Goal: Task Accomplishment & Management: Complete application form

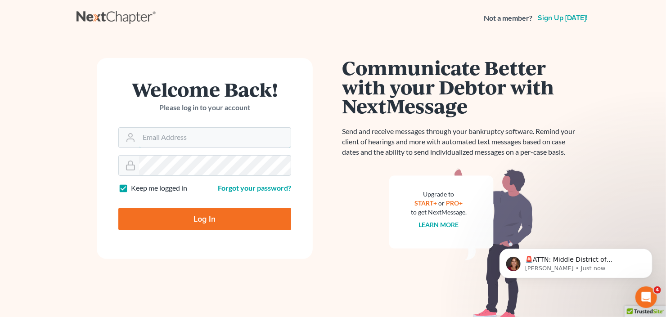
type input "[EMAIL_ADDRESS][DOMAIN_NAME]"
click at [188, 217] on input "Log In" at bounding box center [204, 219] width 173 height 22
type input "Thinking..."
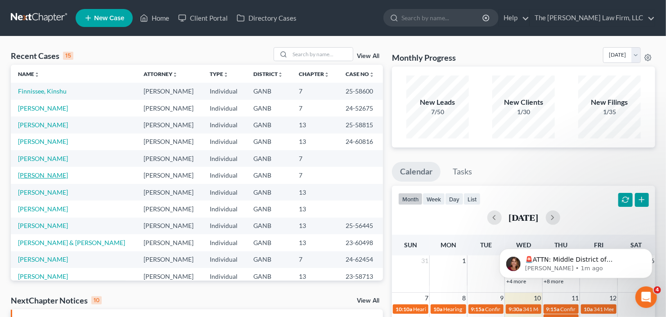
click at [39, 174] on link "[PERSON_NAME]" at bounding box center [43, 175] width 50 height 8
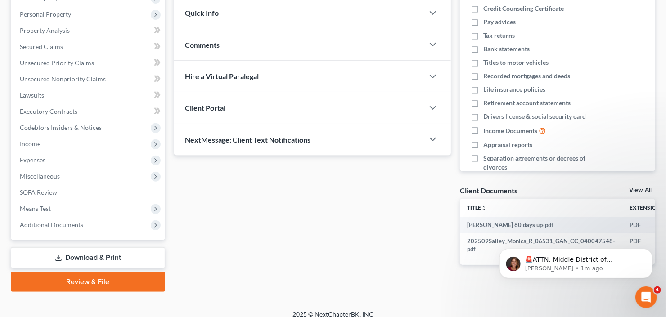
scroll to position [159, 0]
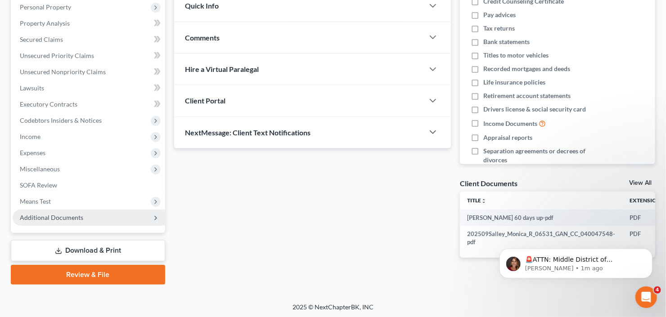
click at [59, 222] on span "Additional Documents" at bounding box center [89, 218] width 152 height 16
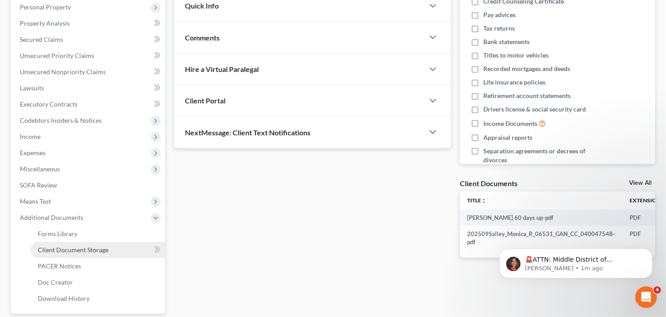
click at [62, 248] on span "Client Document Storage" at bounding box center [73, 250] width 71 height 8
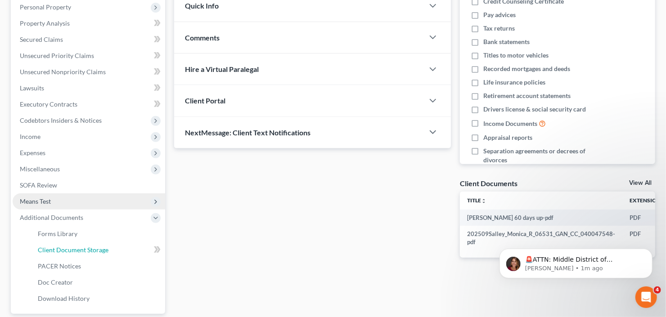
select select "5"
select select "35"
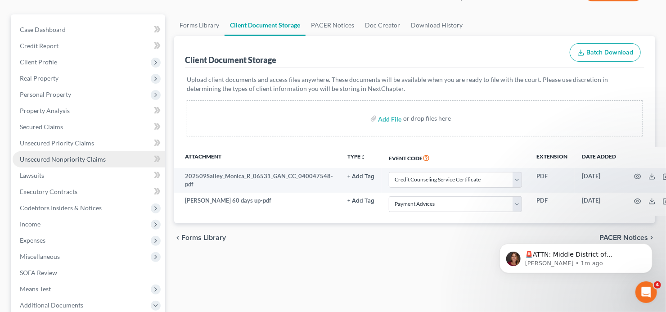
click at [51, 161] on span "Unsecured Nonpriority Claims" at bounding box center [63, 159] width 86 height 8
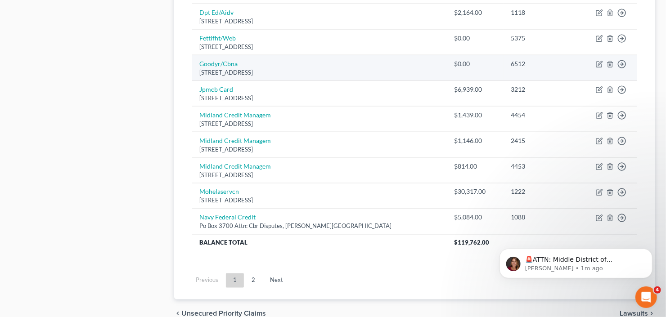
scroll to position [684, 0]
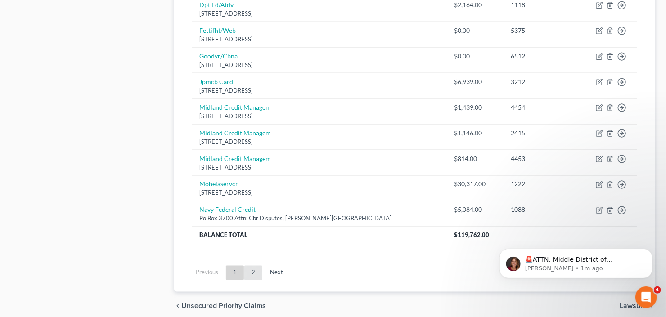
click at [258, 271] on link "2" at bounding box center [253, 273] width 18 height 14
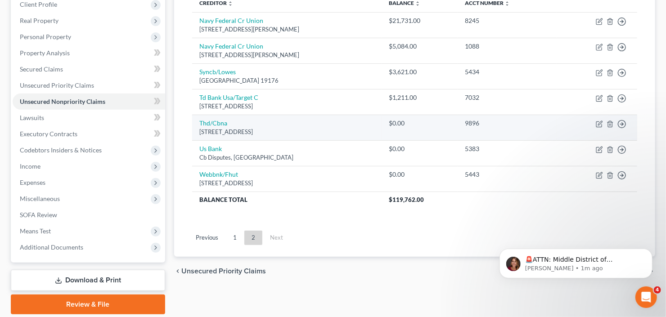
scroll to position [87, 0]
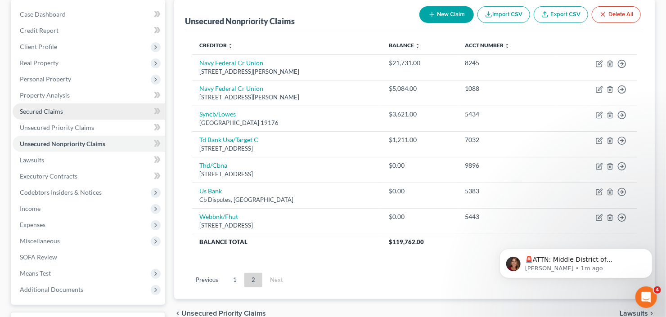
click at [29, 113] on span "Secured Claims" at bounding box center [41, 112] width 43 height 8
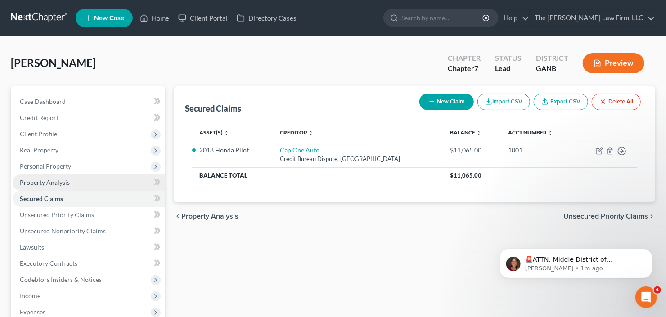
click at [50, 182] on span "Property Analysis" at bounding box center [45, 183] width 50 height 8
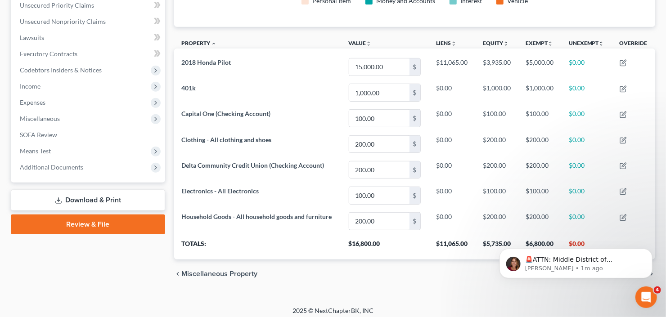
scroll to position [213, 0]
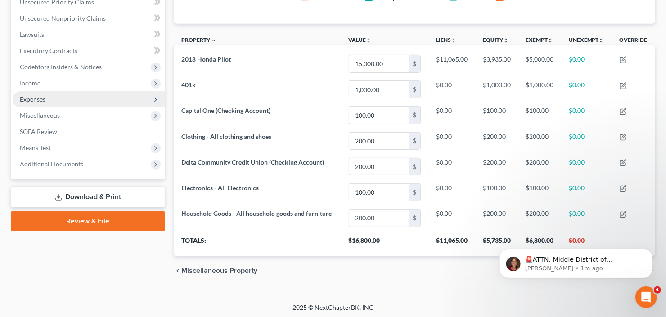
click at [63, 98] on span "Expenses" at bounding box center [89, 99] width 152 height 16
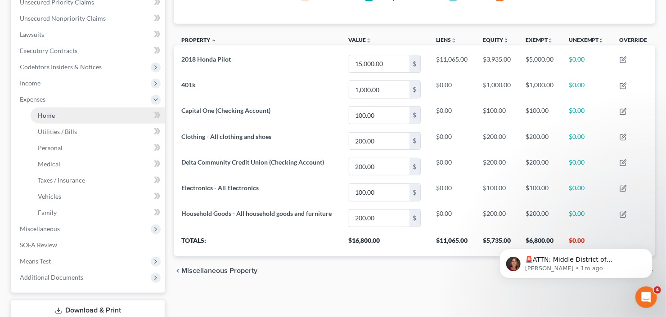
click at [63, 116] on link "Home" at bounding box center [98, 116] width 134 height 16
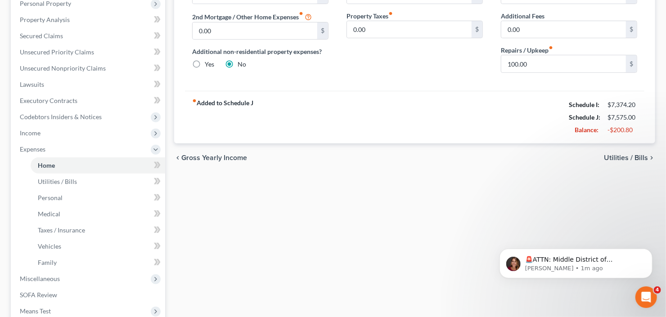
scroll to position [216, 0]
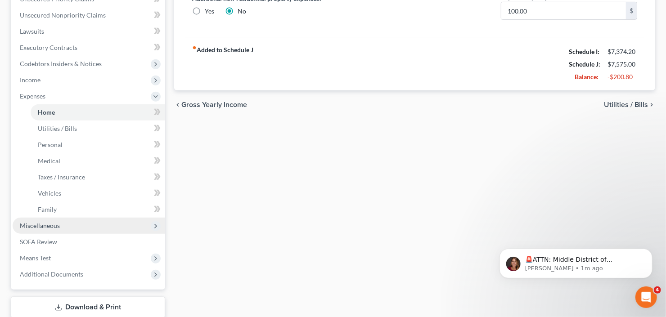
click at [56, 224] on span "Miscellaneous" at bounding box center [40, 226] width 40 height 8
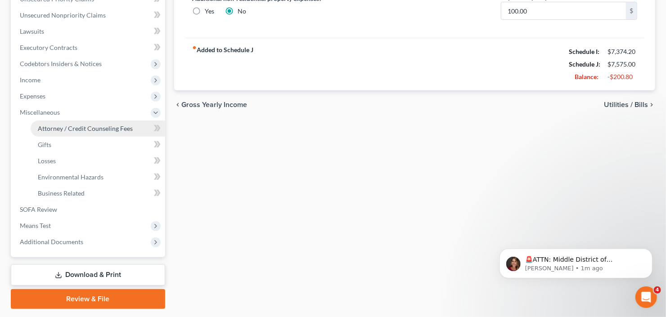
click at [94, 130] on span "Attorney / Credit Counseling Fees" at bounding box center [85, 129] width 95 height 8
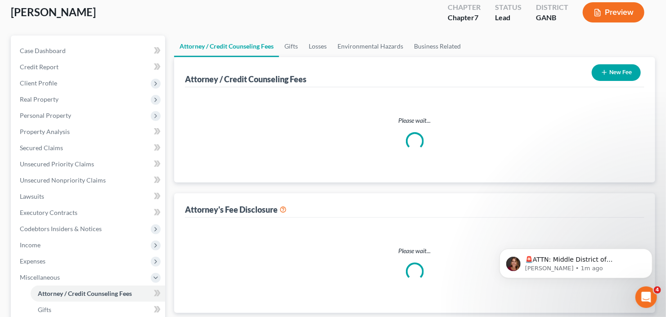
scroll to position [9, 0]
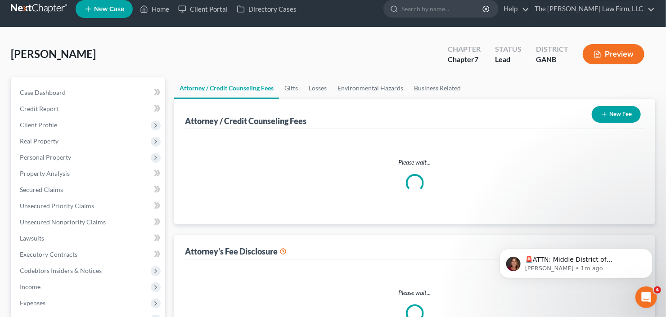
select select "3"
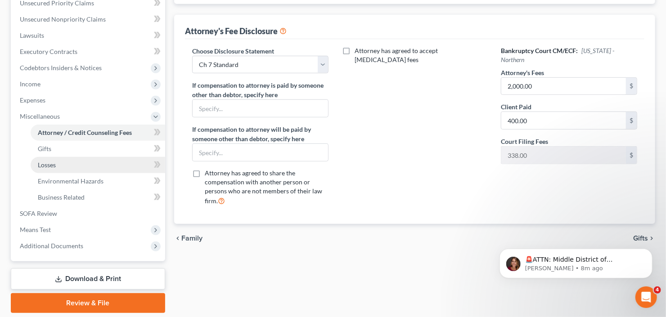
scroll to position [216, 0]
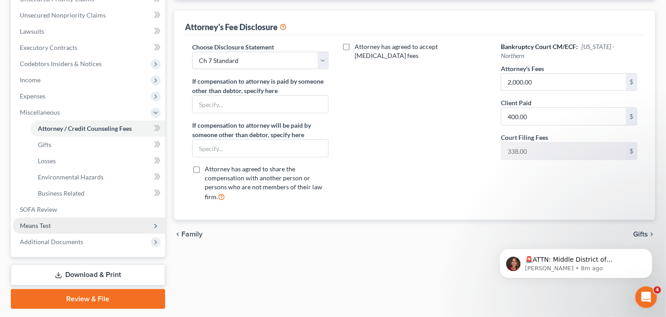
click at [73, 224] on span "Means Test" at bounding box center [89, 226] width 152 height 16
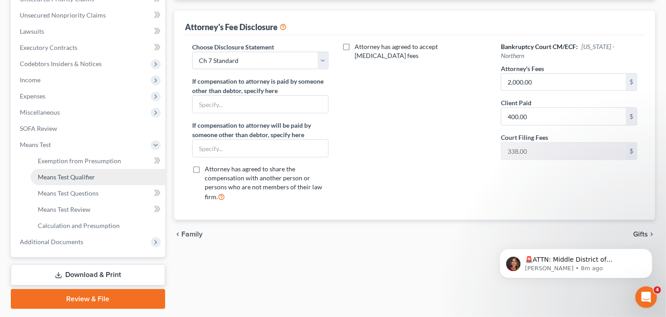
click at [87, 175] on span "Means Test Qualifier" at bounding box center [66, 177] width 57 height 8
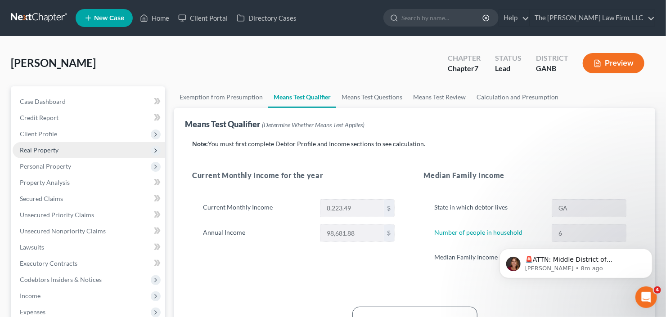
click at [66, 144] on span "Real Property" at bounding box center [89, 150] width 152 height 16
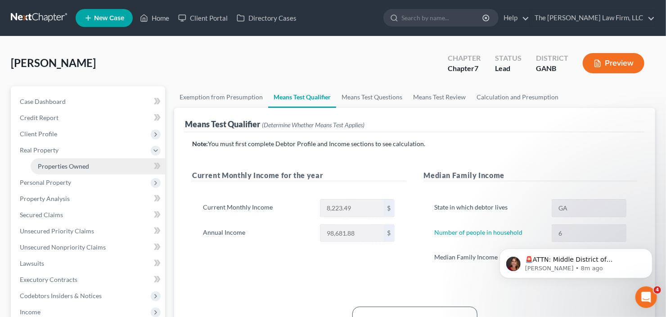
click at [64, 168] on span "Properties Owned" at bounding box center [63, 166] width 51 height 8
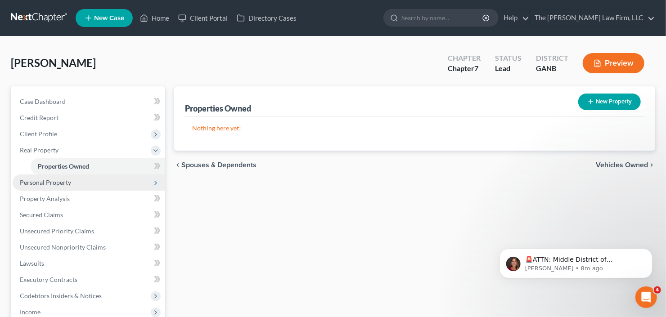
click at [64, 180] on span "Personal Property" at bounding box center [45, 183] width 51 height 8
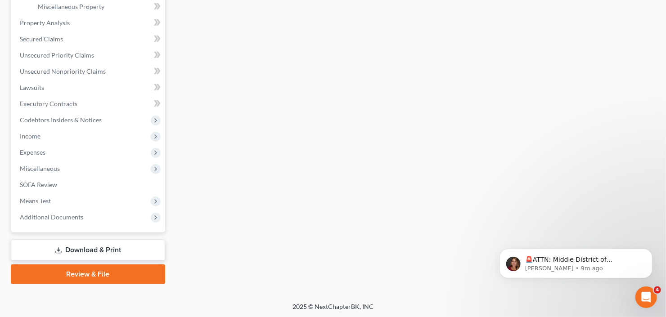
click at [80, 276] on link "Review & File" at bounding box center [88, 274] width 154 height 20
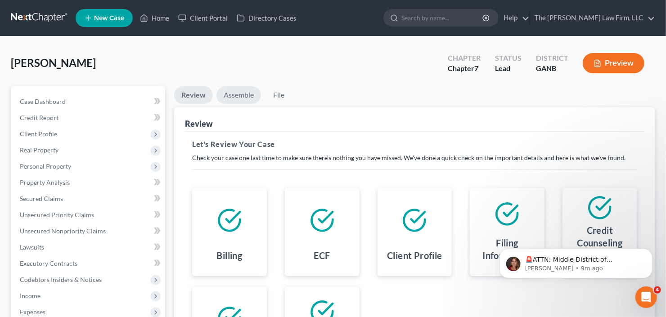
click at [236, 97] on link "Assemble" at bounding box center [238, 95] width 45 height 18
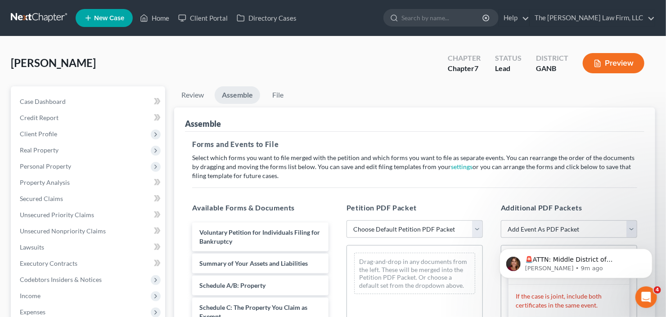
click at [391, 232] on select "Choose Default Petition PDF Packet Complete Bankruptcy Petition (all forms and …" at bounding box center [414, 229] width 136 height 18
select select "0"
click at [346, 220] on select "Choose Default Petition PDF Packet Complete Bankruptcy Petition (all forms and …" at bounding box center [414, 229] width 136 height 18
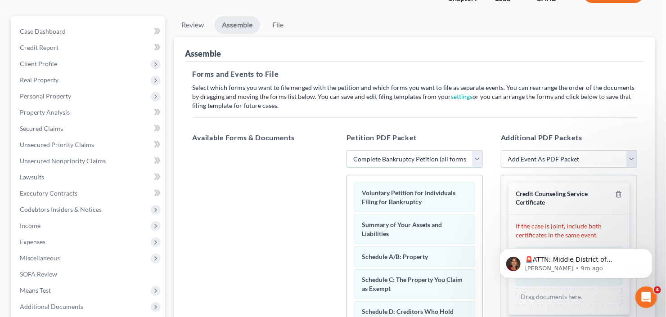
scroll to position [144, 0]
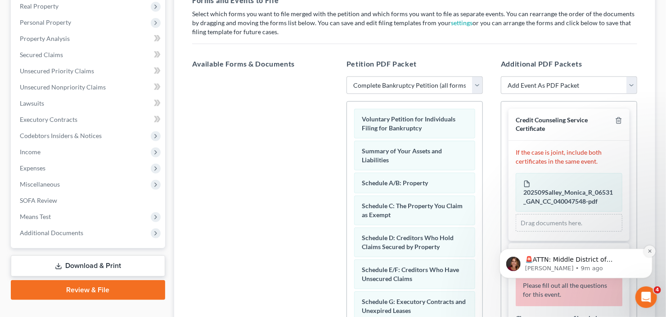
click at [646, 255] on button "Dismiss notification" at bounding box center [649, 251] width 12 height 12
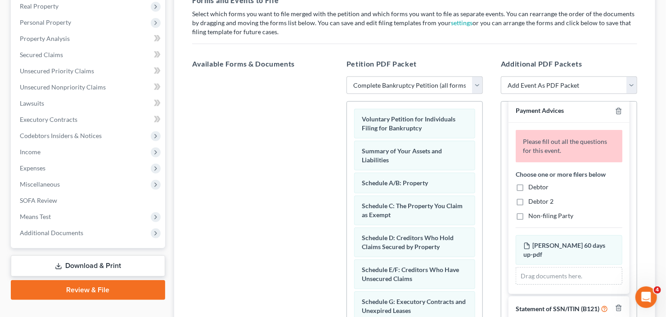
click at [528, 184] on label "Debtor" at bounding box center [538, 187] width 20 height 9
click at [532, 184] on input "Debtor" at bounding box center [535, 186] width 6 height 6
checkbox input "true"
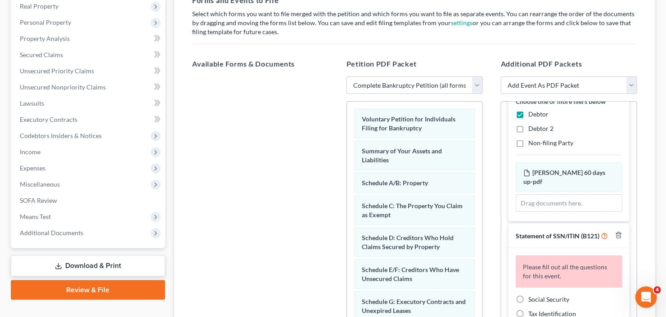
scroll to position [228, 0]
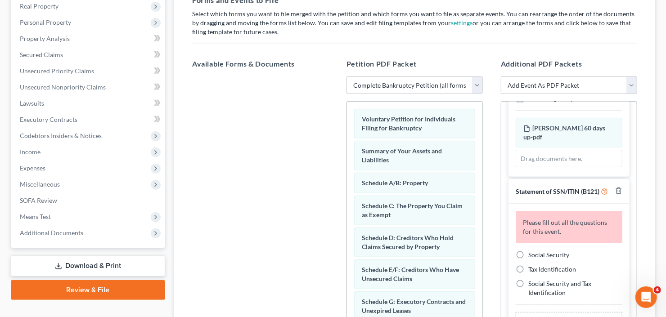
click at [528, 254] on label "Social Security" at bounding box center [548, 255] width 41 height 9
click at [532, 254] on input "Social Security" at bounding box center [535, 254] width 6 height 6
radio input "true"
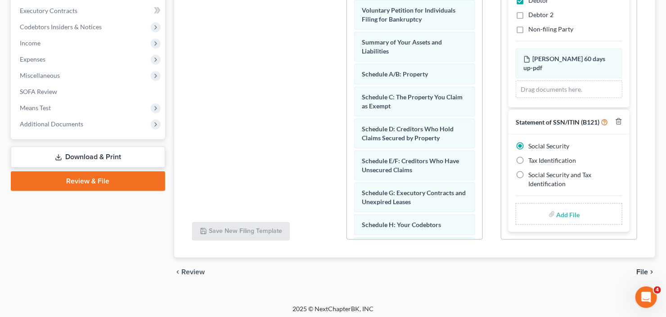
scroll to position [255, 0]
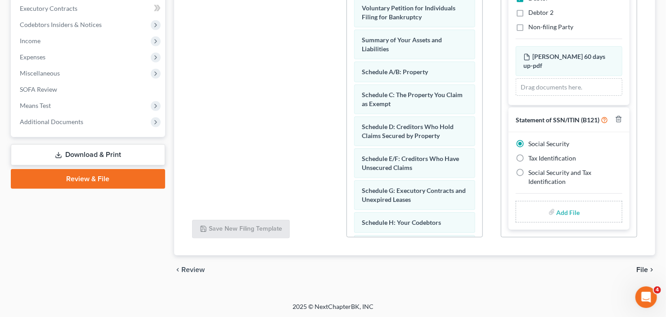
click at [558, 217] on input "file" at bounding box center [567, 212] width 22 height 16
type input "C:\fakepath\Monica Salley b21ex.pdf"
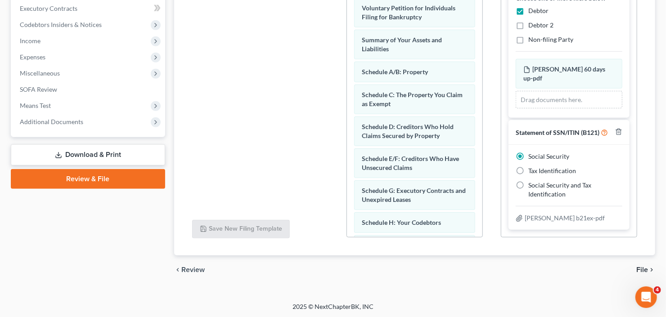
scroll to position [176, 0]
click at [524, 219] on div "Monica Salley b21ex-pdf" at bounding box center [568, 218] width 107 height 9
click at [637, 266] on span "File" at bounding box center [642, 269] width 12 height 7
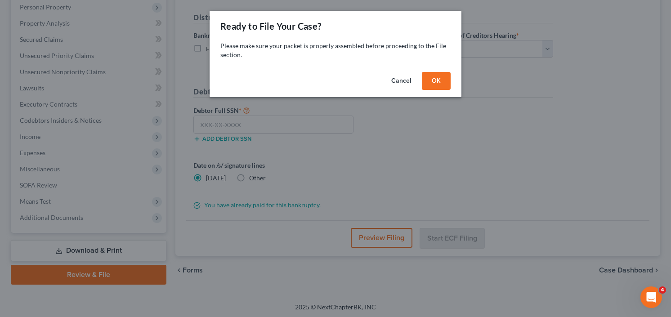
click at [432, 80] on button "OK" at bounding box center [436, 81] width 29 height 18
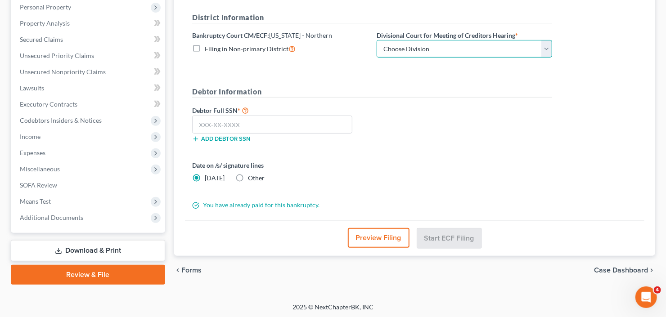
click at [426, 46] on select "Choose Division Atlanta Gainesville Newnan Rome" at bounding box center [463, 49] width 175 height 18
select select "0"
click at [376, 40] on select "Choose Division Atlanta Gainesville Newnan Rome" at bounding box center [463, 49] width 175 height 18
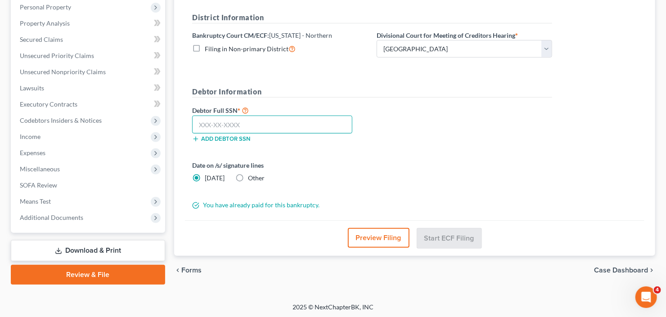
click at [246, 125] on input "text" at bounding box center [272, 125] width 160 height 18
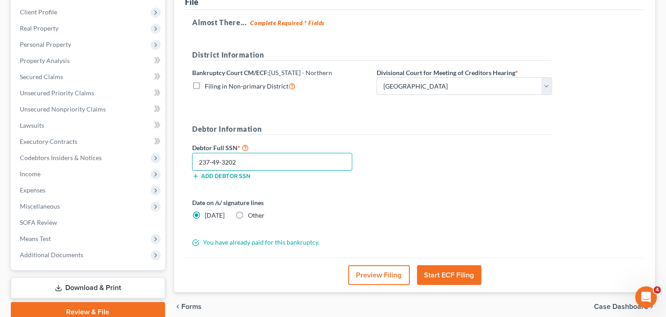
scroll to position [51, 0]
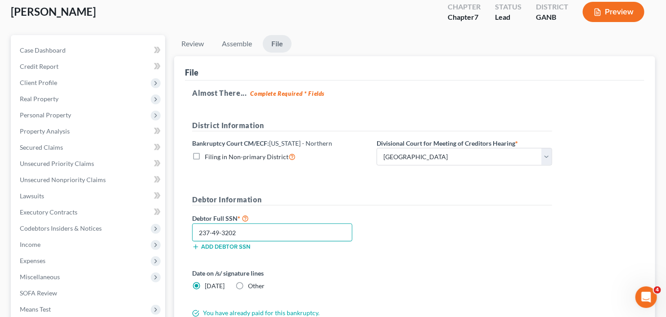
type input "237-49-3202"
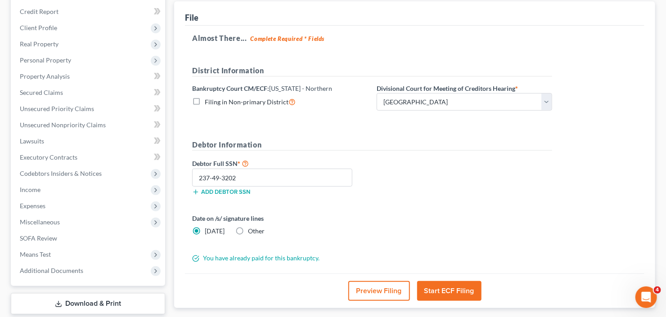
scroll to position [108, 0]
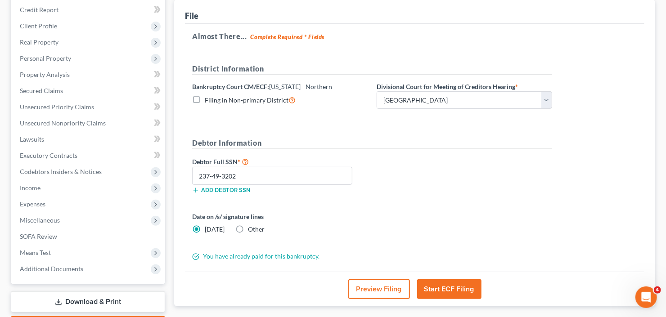
click at [449, 290] on button "Start ECF Filing" at bounding box center [449, 289] width 64 height 20
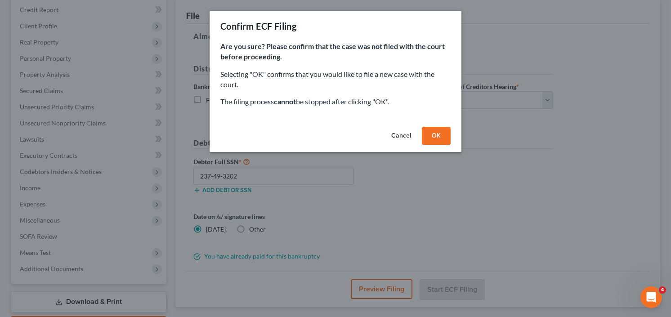
click at [430, 139] on button "OK" at bounding box center [436, 136] width 29 height 18
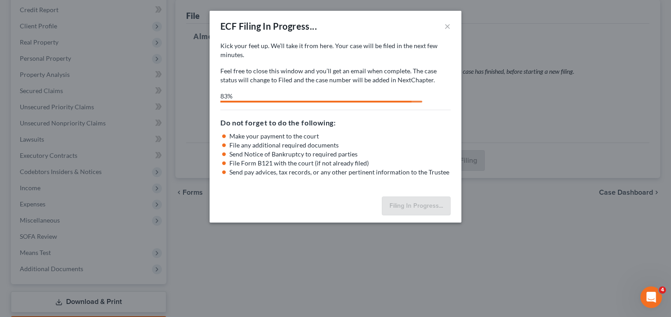
select select "0"
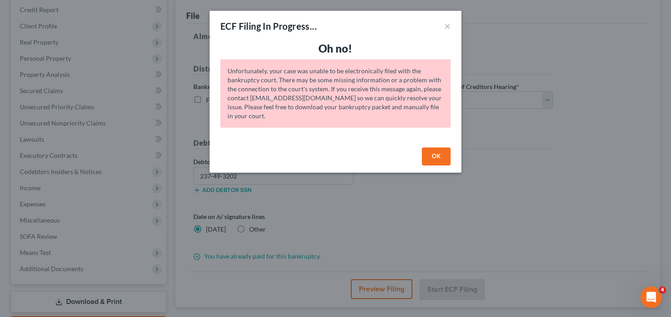
click at [432, 154] on button "OK" at bounding box center [436, 157] width 29 height 18
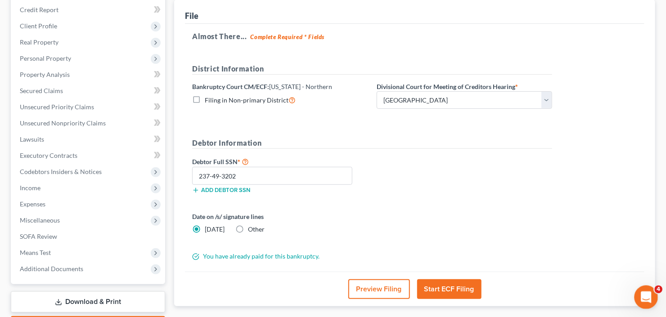
click at [642, 297] on icon "Open Intercom Messenger" at bounding box center [644, 296] width 15 height 15
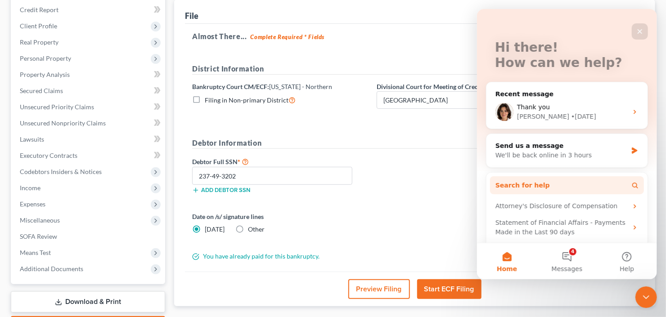
scroll to position [72, 0]
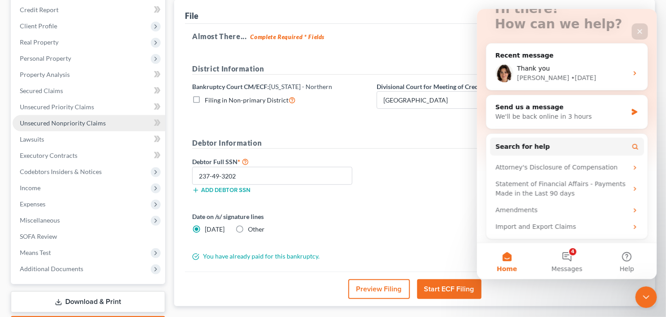
click at [57, 123] on span "Unsecured Nonpriority Claims" at bounding box center [63, 123] width 86 height 8
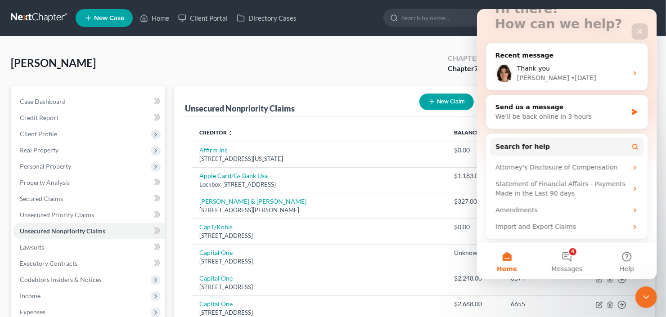
click at [334, 63] on div "Salley, Monica Upgraded Chapter Chapter 7 Status District GANB Preview" at bounding box center [333, 66] width 644 height 39
click at [31, 199] on span "Secured Claims" at bounding box center [41, 199] width 43 height 8
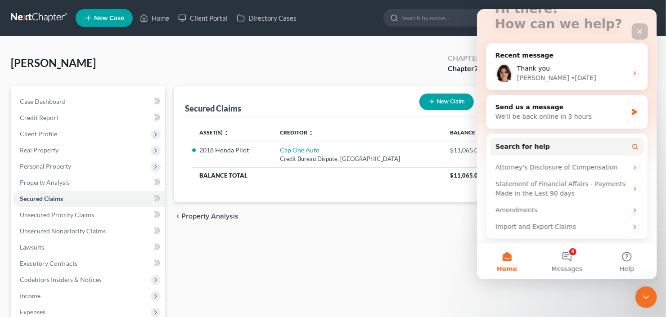
click at [638, 29] on icon "Close" at bounding box center [639, 31] width 7 height 7
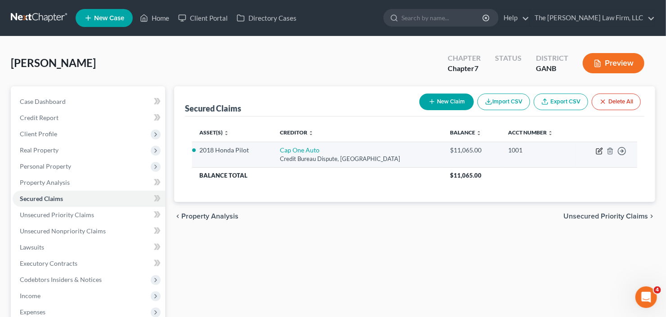
click at [601, 152] on icon "button" at bounding box center [598, 151] width 5 height 5
select select "45"
select select "0"
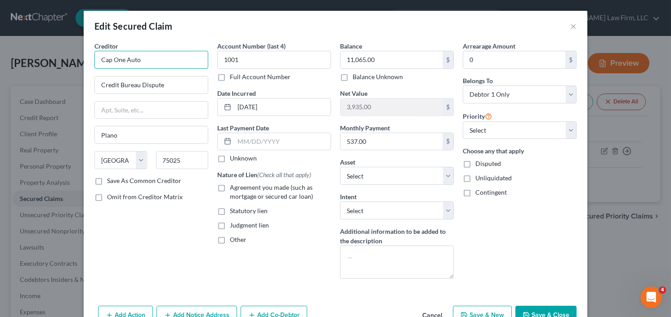
click at [159, 60] on input "Cap One Auto" at bounding box center [151, 60] width 114 height 18
drag, startPoint x: 159, startPoint y: 61, endPoint x: 123, endPoint y: 61, distance: 36.0
click at [123, 61] on input "Cap One Auto" at bounding box center [151, 60] width 114 height 18
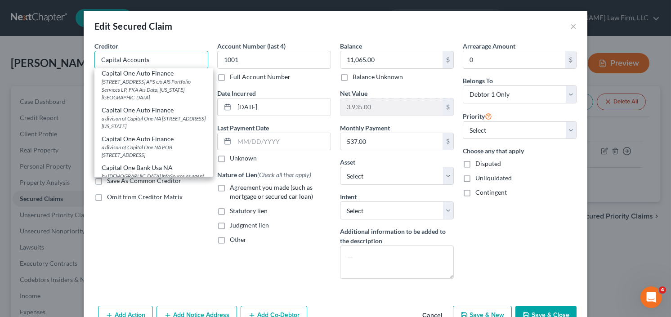
scroll to position [144, 0]
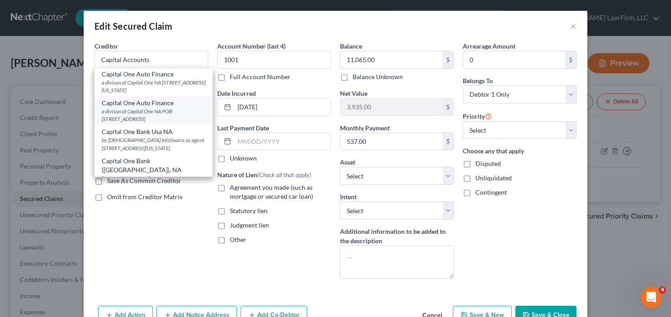
click at [136, 108] on div "Capital One Auto Finance" at bounding box center [154, 103] width 104 height 9
type input "Capital One Auto Finance"
type input "a divison of Capital One NA"
type input "POB 4360"
type input "Houston"
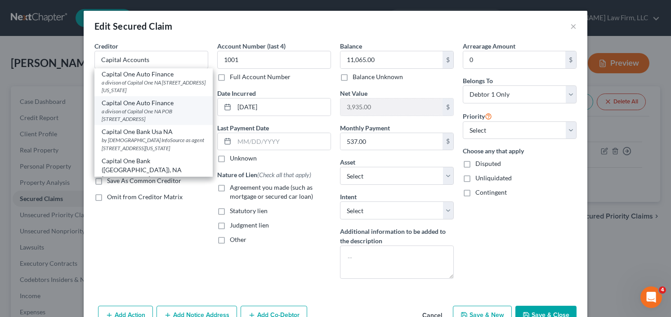
type input "77210"
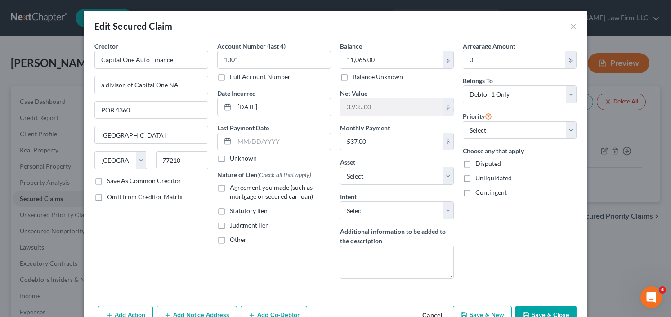
click at [230, 185] on label "Agreement you made (such as mortgage or secured car loan)" at bounding box center [280, 192] width 101 height 18
click at [233, 185] on input "Agreement you made (such as mortgage or secured car loan)" at bounding box center [236, 186] width 6 height 6
checkbox input "true"
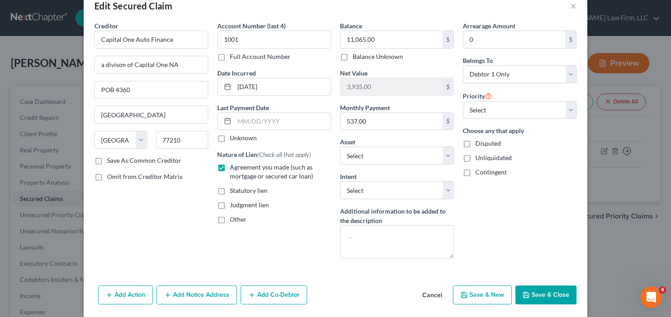
scroll to position [31, 0]
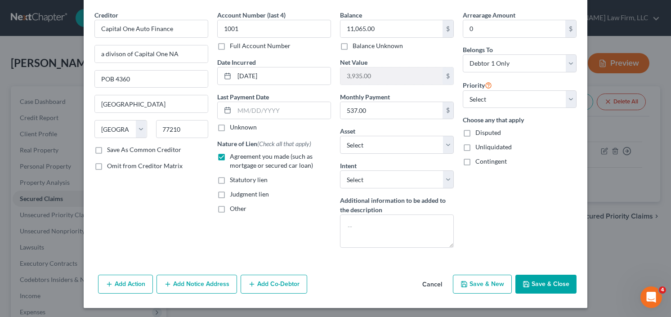
click at [534, 282] on button "Save & Close" at bounding box center [545, 284] width 61 height 19
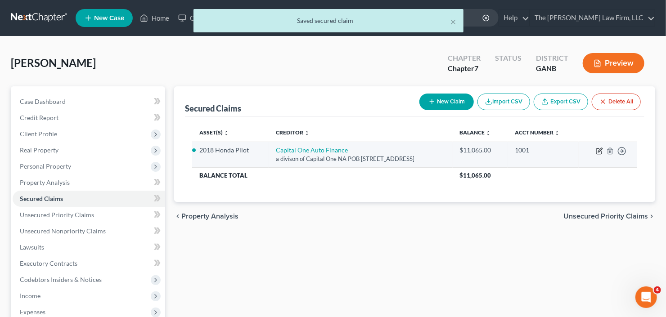
click at [598, 150] on icon "button" at bounding box center [600, 150] width 4 height 4
select select "45"
select select "0"
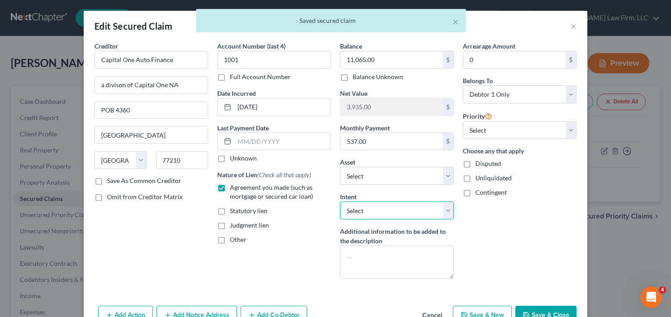
click at [372, 210] on select "Select Surrender Redeem Reaffirm Avoid Other" at bounding box center [397, 211] width 114 height 18
select select "2"
click at [340, 202] on select "Select Surrender Redeem Reaffirm Avoid Other" at bounding box center [397, 211] width 114 height 18
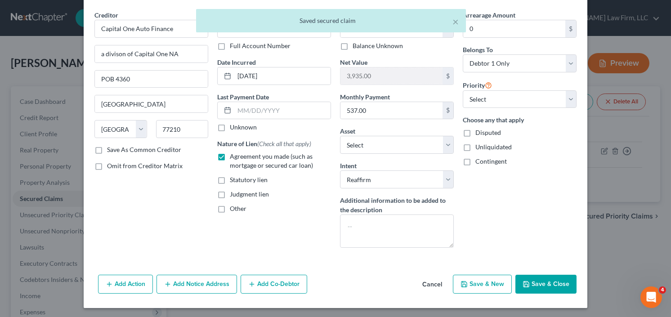
click at [540, 278] on button "Save & Close" at bounding box center [545, 284] width 61 height 19
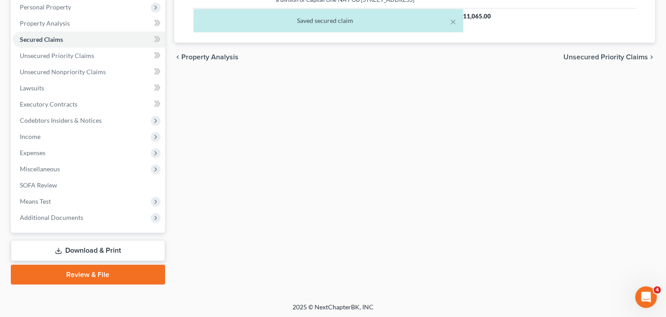
drag, startPoint x: 71, startPoint y: 253, endPoint x: 96, endPoint y: 247, distance: 25.9
click at [71, 253] on link "Download & Print" at bounding box center [88, 250] width 154 height 21
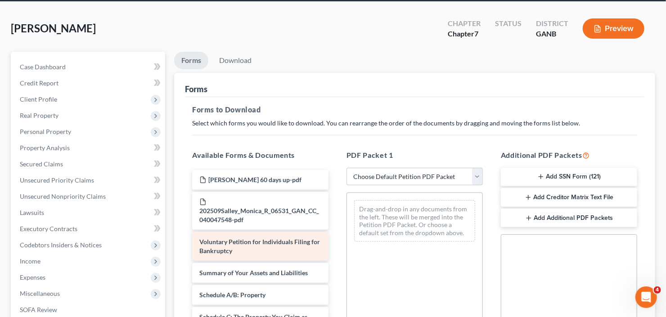
scroll to position [72, 0]
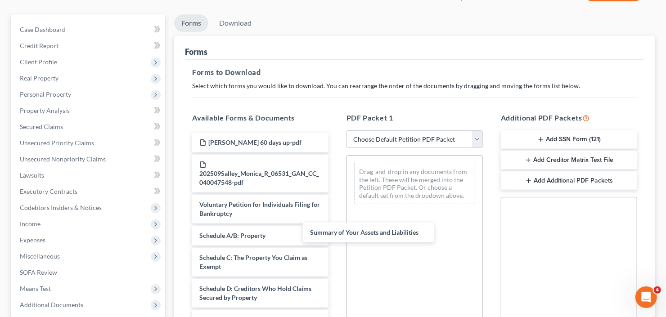
drag, startPoint x: 260, startPoint y: 240, endPoint x: 417, endPoint y: 195, distance: 163.7
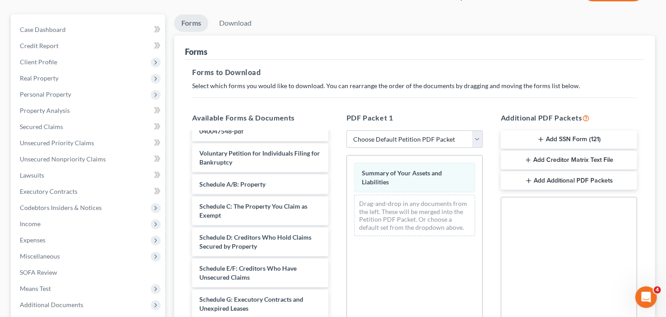
scroll to position [108, 0]
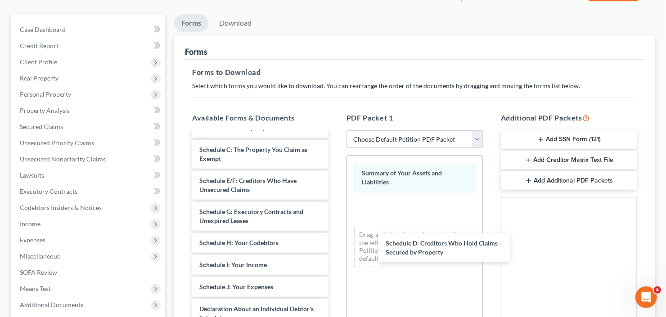
drag, startPoint x: 255, startPoint y: 186, endPoint x: 357, endPoint y: 230, distance: 111.4
click at [336, 239] on div "Schedule D: Creditors Who Hold Claims Secured by Property Monica Salley 60 days…" at bounding box center [260, 276] width 151 height 502
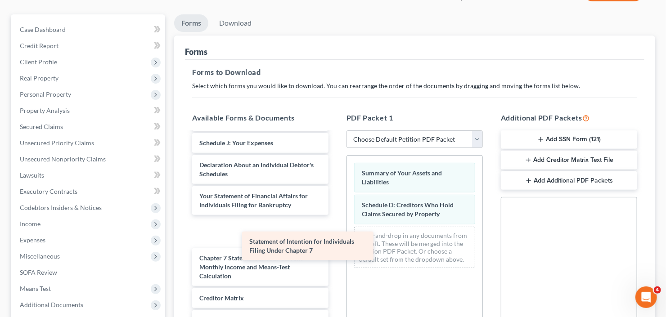
scroll to position [228, 0]
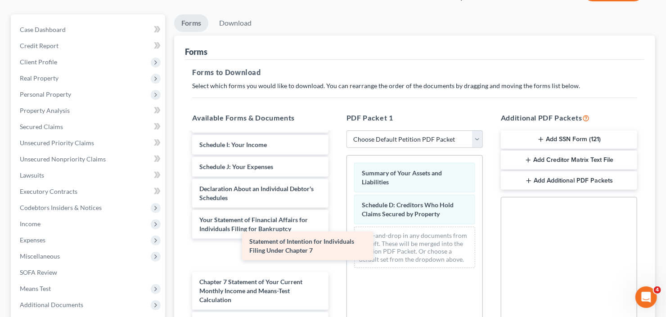
drag, startPoint x: 251, startPoint y: 233, endPoint x: 455, endPoint y: 254, distance: 205.8
click at [336, 257] on div "Statement of Intention for Individuals Filing Under Chapter 7 Monica Salley 60 …" at bounding box center [260, 156] width 151 height 502
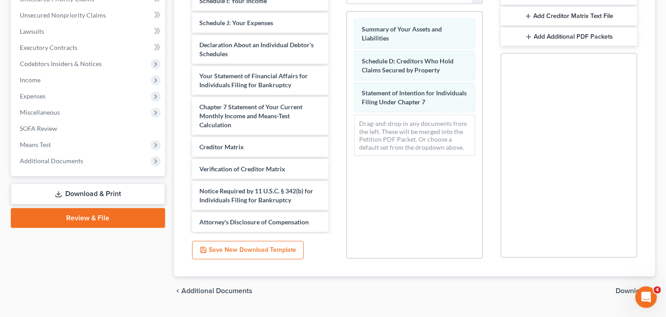
click at [628, 292] on span "Download" at bounding box center [631, 290] width 32 height 7
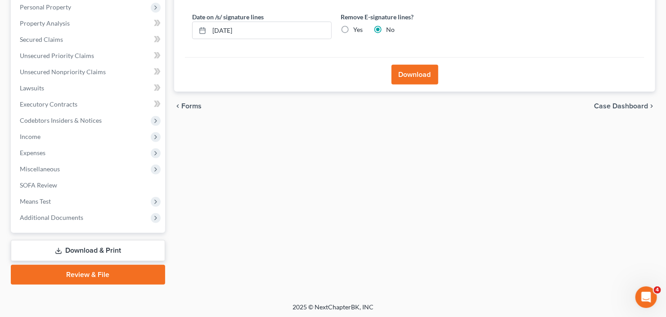
click at [415, 72] on button "Download" at bounding box center [414, 75] width 47 height 20
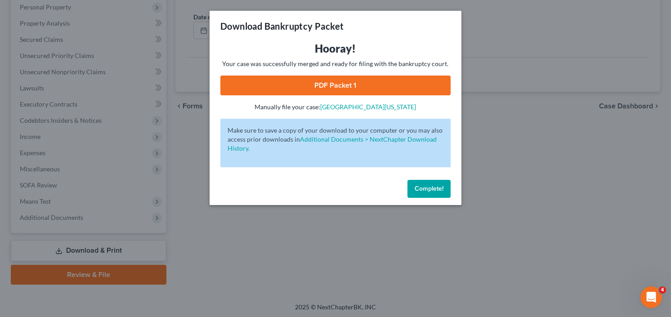
click at [343, 82] on link "PDF Packet 1" at bounding box center [335, 86] width 230 height 20
click at [428, 191] on span "Complete!" at bounding box center [429, 189] width 29 height 8
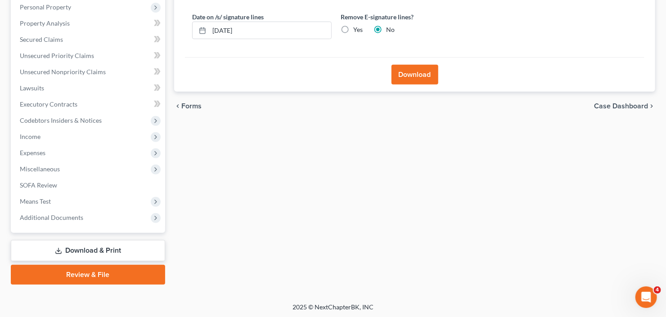
scroll to position [51, 0]
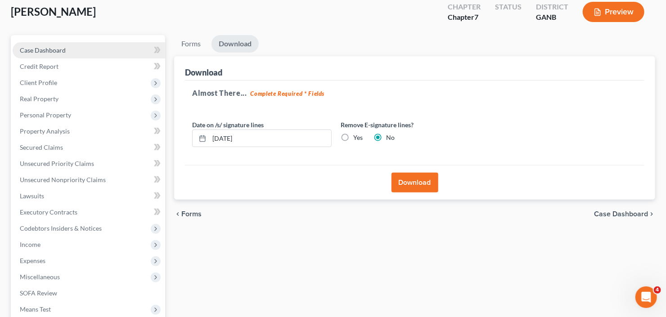
click at [48, 44] on link "Case Dashboard" at bounding box center [89, 50] width 152 height 16
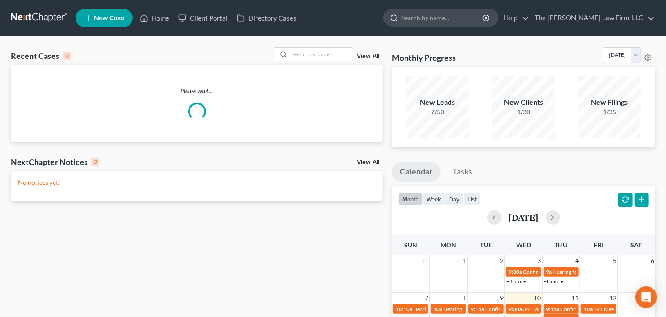
click at [446, 12] on input "search" at bounding box center [442, 17] width 82 height 17
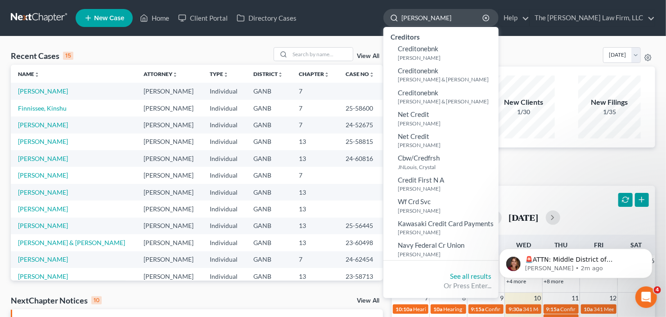
type input "crawley"
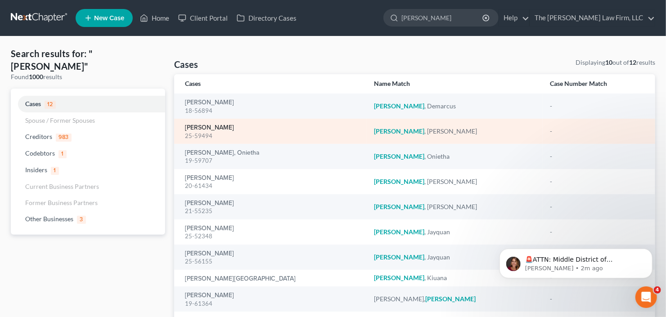
click at [212, 129] on link "Crawley, Derrick" at bounding box center [209, 128] width 49 height 6
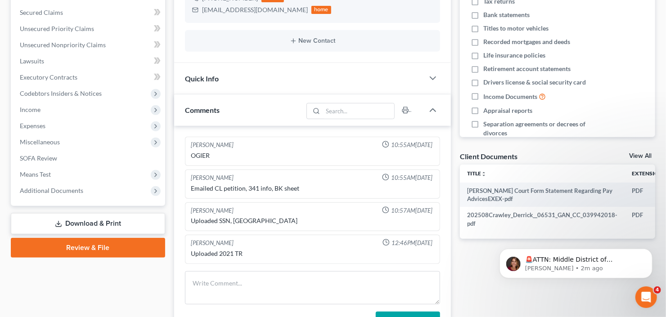
scroll to position [252, 0]
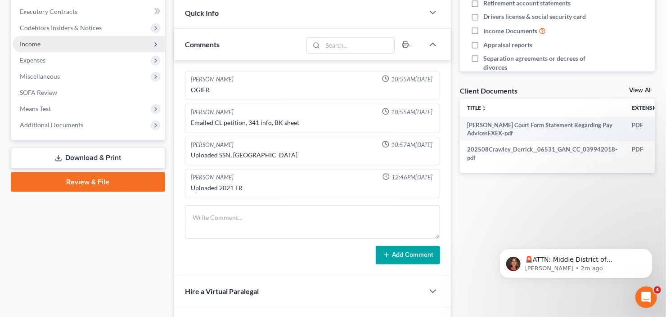
click at [73, 40] on span "Income" at bounding box center [89, 44] width 152 height 16
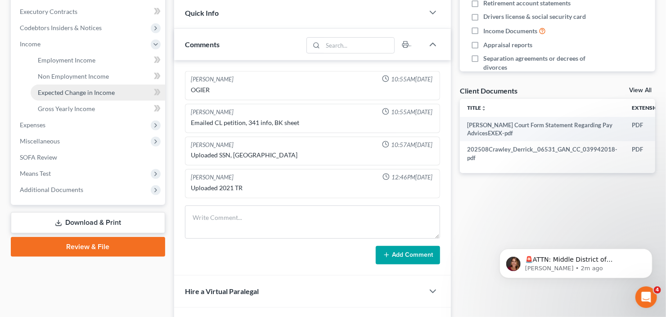
click at [82, 89] on span "Expected Change in Income" at bounding box center [76, 93] width 77 height 8
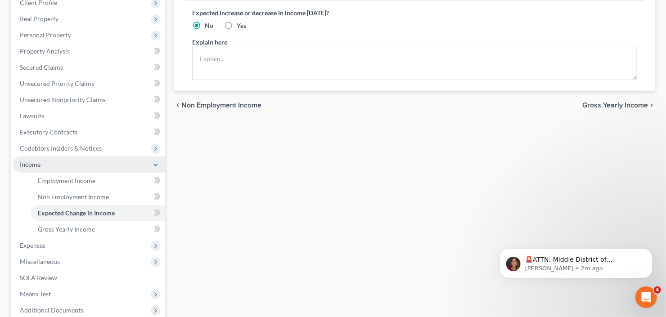
scroll to position [144, 0]
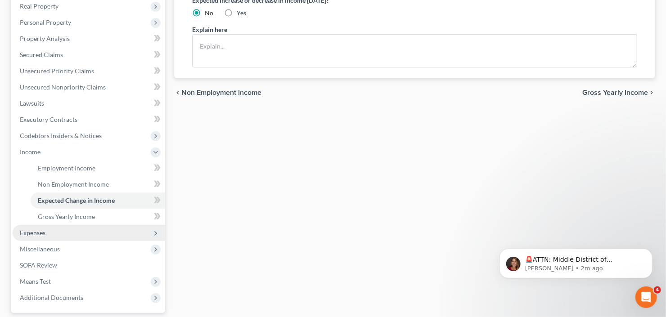
click at [54, 241] on span "Miscellaneous" at bounding box center [89, 249] width 152 height 16
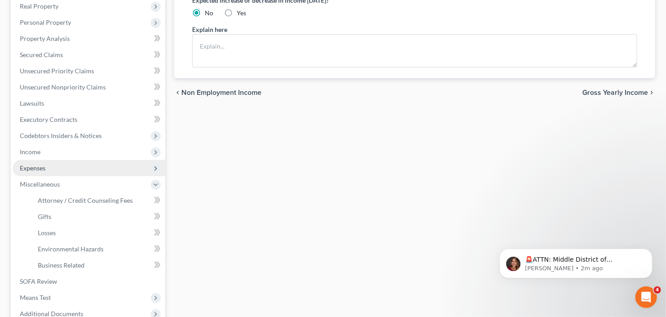
click at [57, 170] on span "Expenses" at bounding box center [89, 168] width 152 height 16
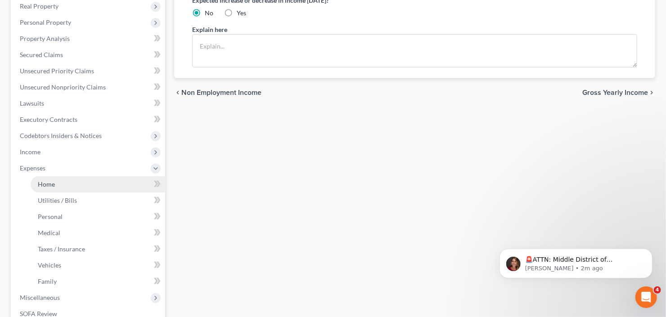
click at [59, 182] on link "Home" at bounding box center [98, 184] width 134 height 16
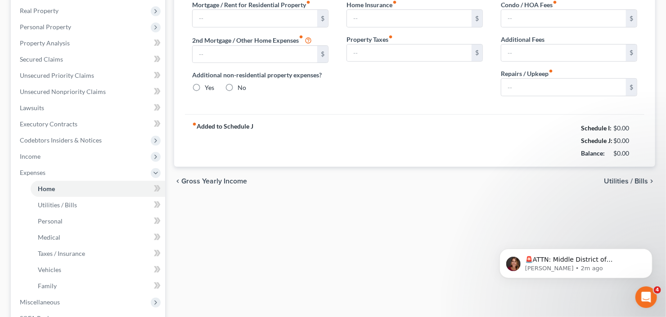
type input "2,160.00"
type input "0.00"
radio input "true"
type input "0.00"
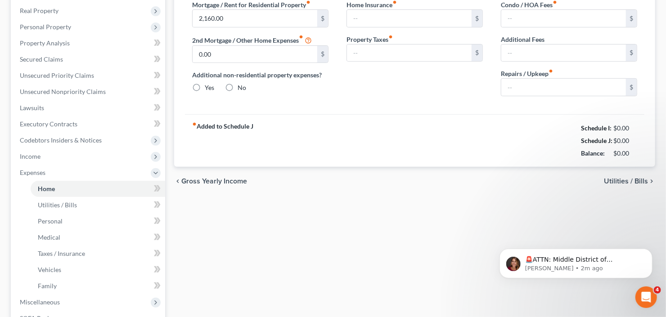
type input "0.00"
type input "75.00"
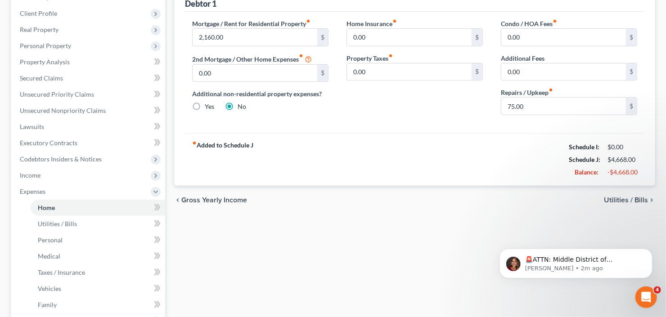
scroll to position [273, 0]
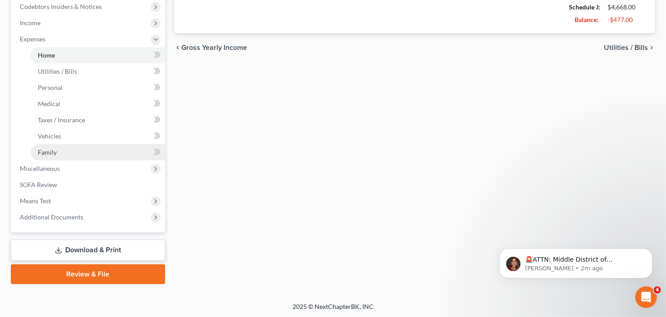
click at [60, 152] on link "Family" at bounding box center [98, 152] width 134 height 16
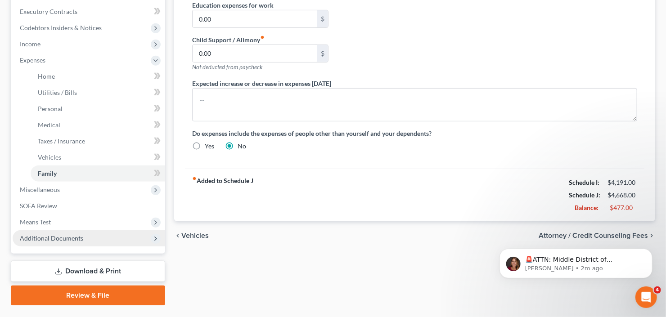
click at [62, 239] on span "Additional Documents" at bounding box center [51, 238] width 63 height 8
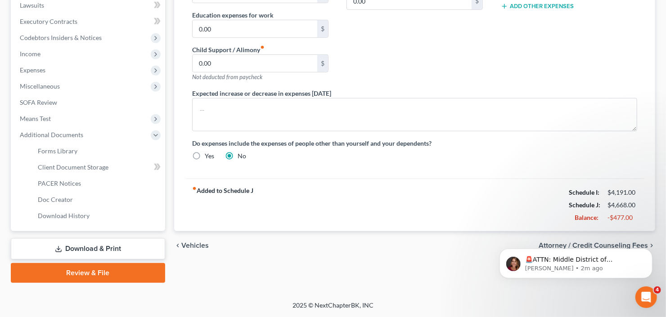
scroll to position [241, 0]
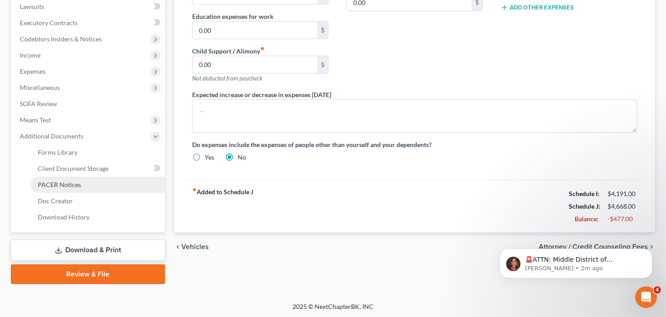
click at [65, 185] on span "PACER Notices" at bounding box center [59, 185] width 43 height 8
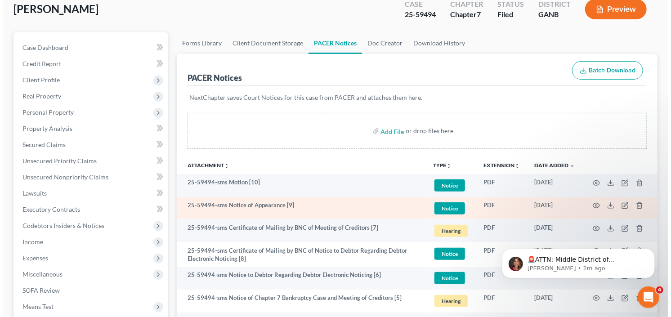
scroll to position [144, 0]
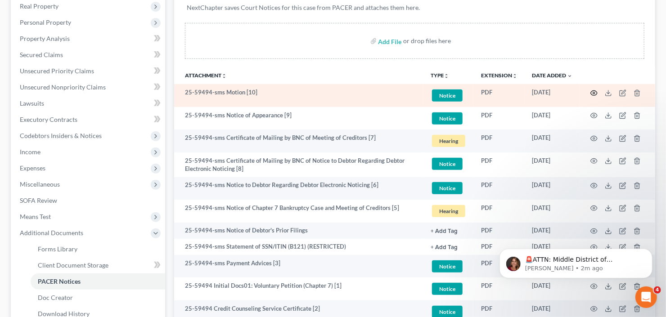
click at [596, 90] on icon "button" at bounding box center [593, 93] width 7 height 7
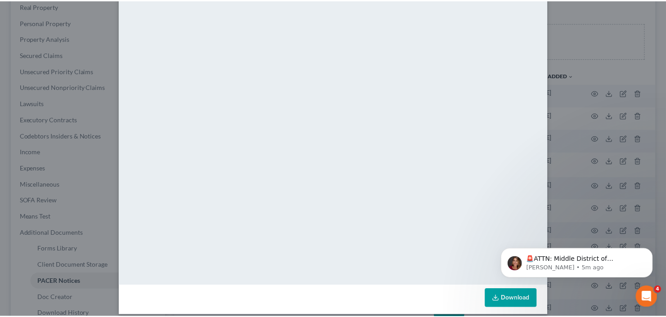
scroll to position [59, 0]
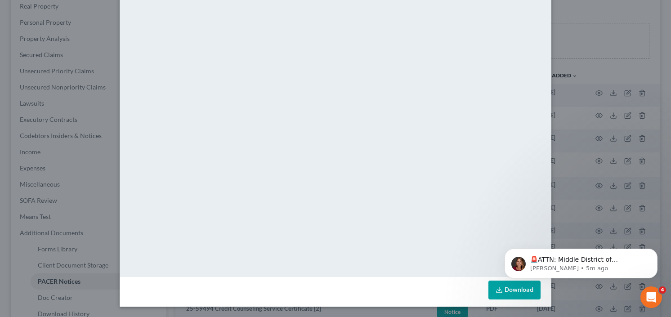
click at [610, 8] on div "Attachment Preview: 25-59494-sms Motion [10] 09/09/2025 × <object ng-attr-data=…" at bounding box center [335, 158] width 671 height 317
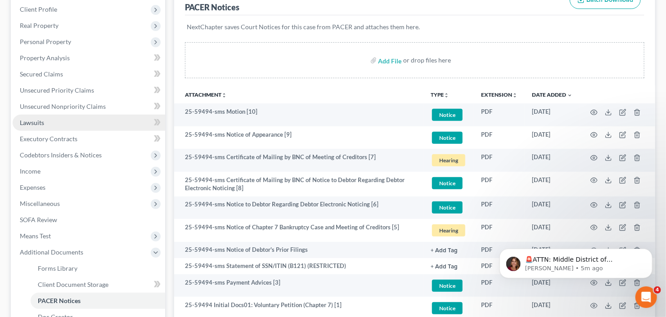
scroll to position [72, 0]
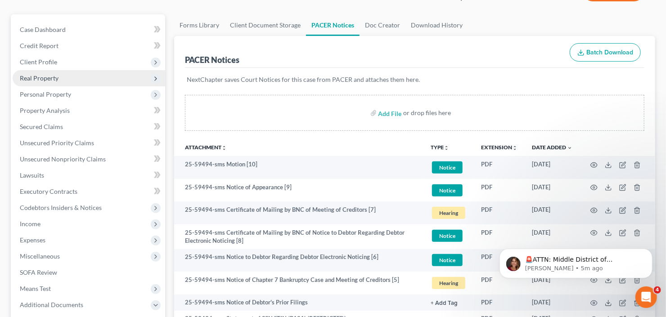
click at [82, 81] on span "Real Property" at bounding box center [89, 78] width 152 height 16
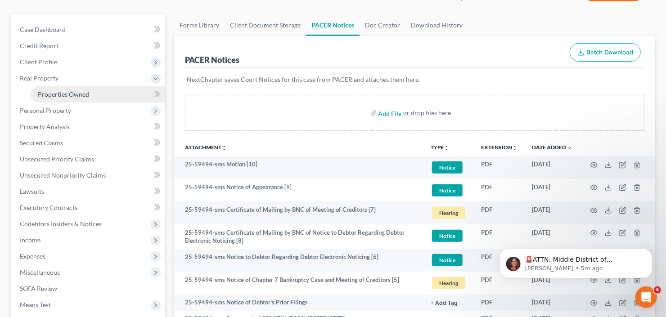
click at [75, 93] on span "Properties Owned" at bounding box center [63, 94] width 51 height 8
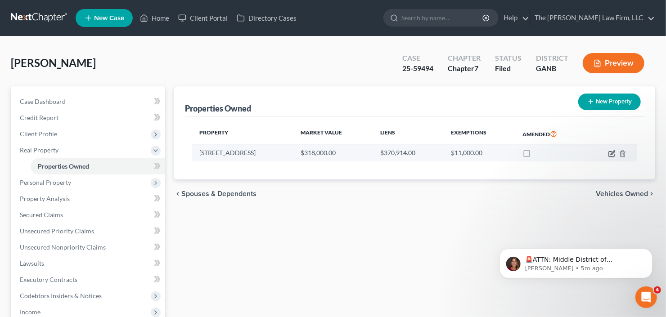
click at [610, 153] on icon "button" at bounding box center [611, 153] width 7 height 7
select select "10"
select select "3"
select select "1"
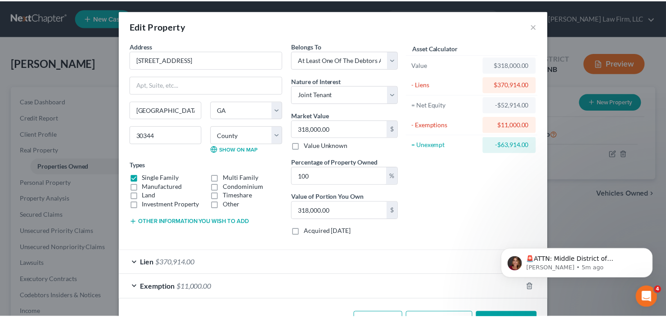
scroll to position [30, 0]
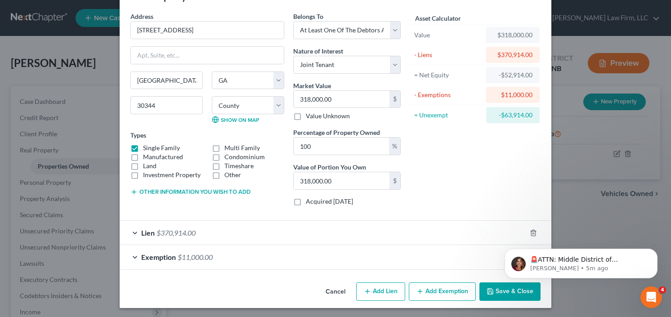
click at [503, 293] on button "Save & Close" at bounding box center [510, 291] width 61 height 19
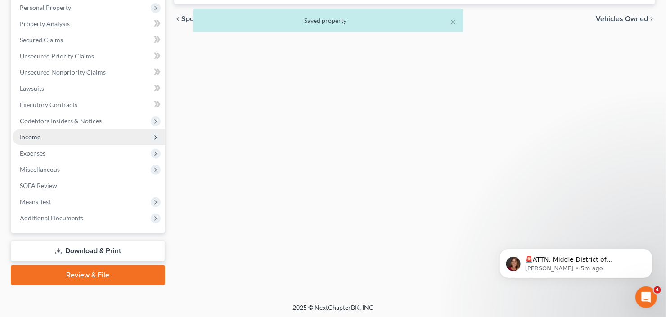
scroll to position [175, 0]
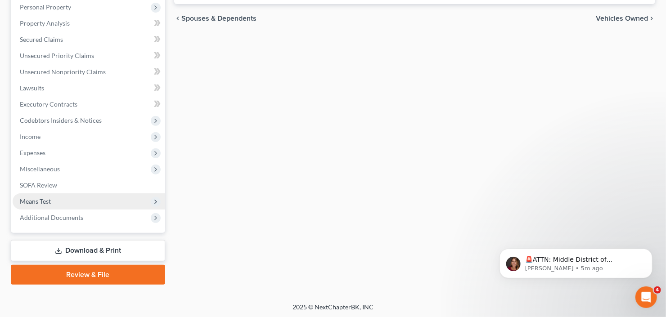
click at [81, 200] on span "Means Test" at bounding box center [89, 201] width 152 height 16
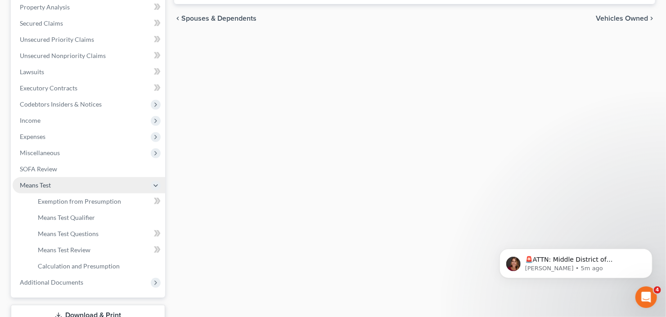
scroll to position [159, 0]
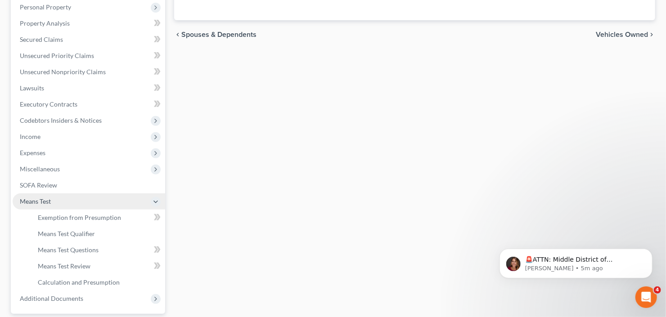
click at [80, 193] on span "Means Test" at bounding box center [89, 201] width 152 height 16
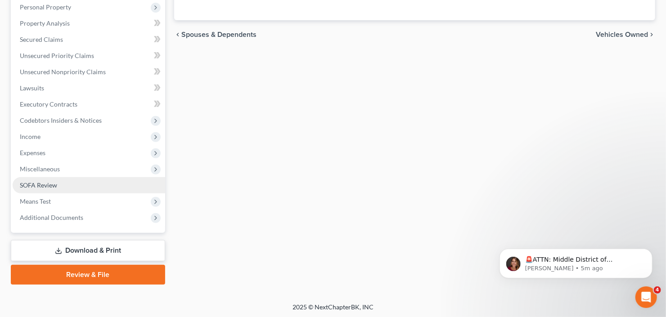
click at [78, 187] on link "SOFA Review" at bounding box center [89, 185] width 152 height 16
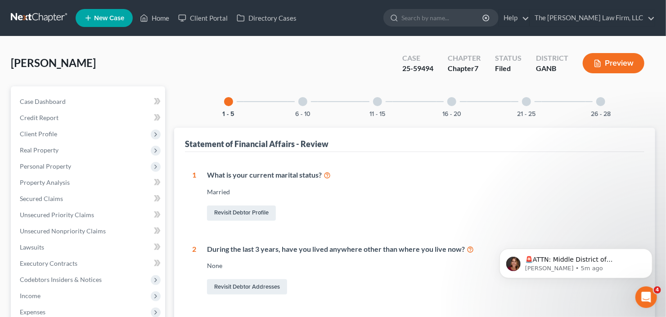
click at [525, 103] on div at bounding box center [526, 101] width 9 height 9
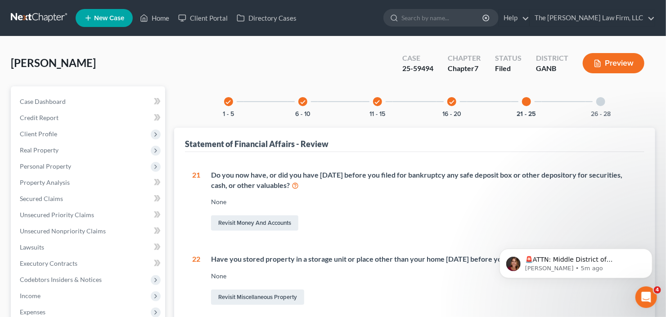
click at [600, 96] on div "26 - 28" at bounding box center [600, 101] width 31 height 31
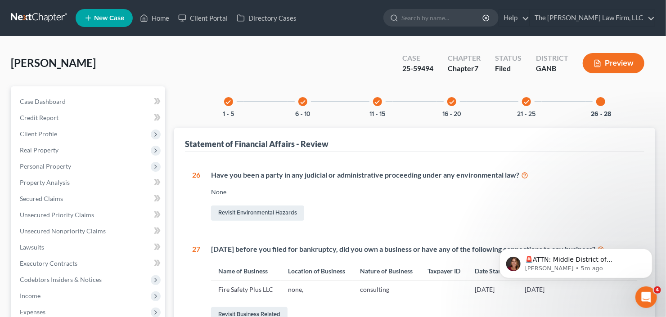
click at [523, 99] on icon "check" at bounding box center [526, 102] width 6 height 6
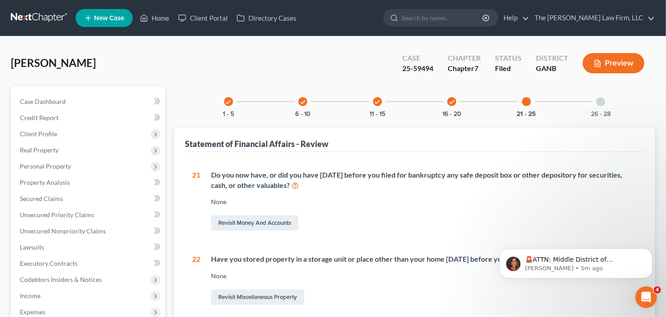
click at [602, 100] on div at bounding box center [600, 101] width 9 height 9
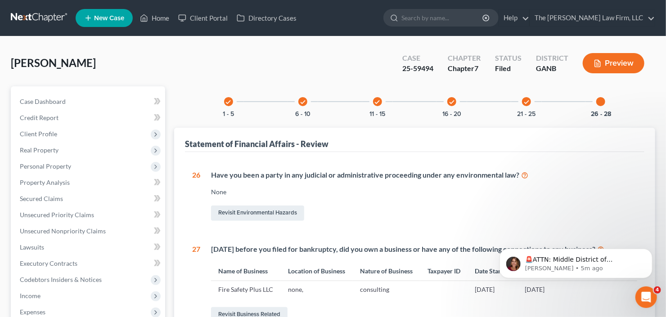
click at [452, 105] on div "check" at bounding box center [451, 101] width 9 height 9
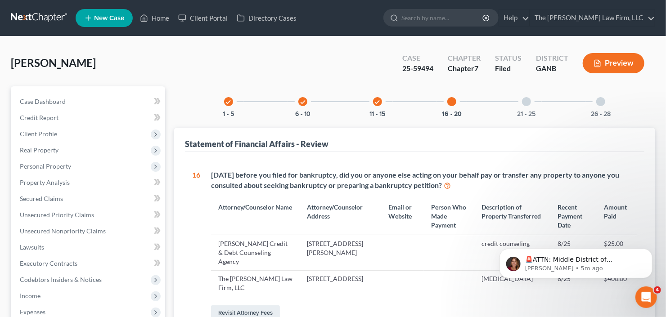
drag, startPoint x: 375, startPoint y: 105, endPoint x: 370, endPoint y: 106, distance: 5.0
click at [375, 105] on div "check" at bounding box center [377, 101] width 9 height 9
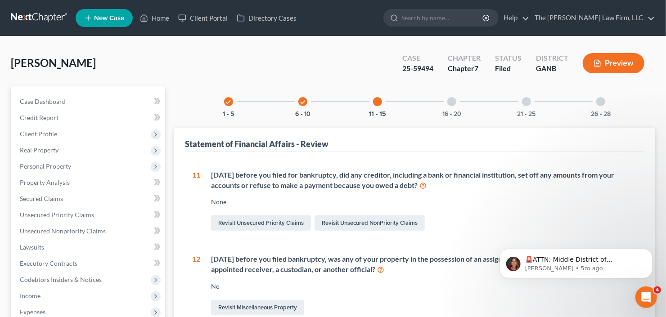
click at [302, 102] on icon "check" at bounding box center [303, 102] width 6 height 6
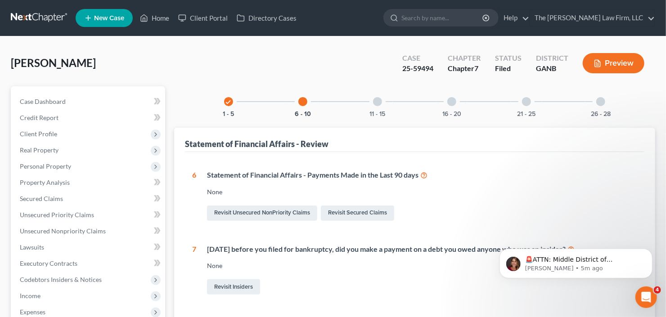
click at [233, 102] on div "check 1 - 5" at bounding box center [228, 101] width 31 height 31
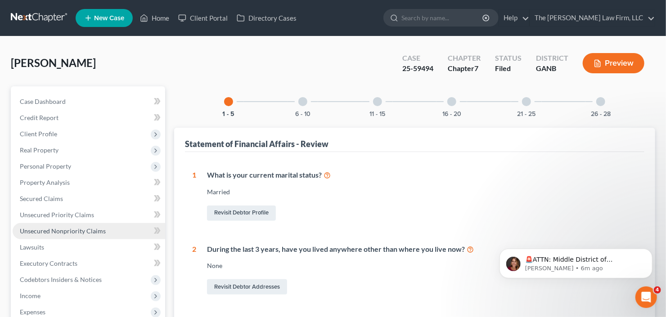
click at [63, 228] on span "Unsecured Nonpriority Claims" at bounding box center [63, 231] width 86 height 8
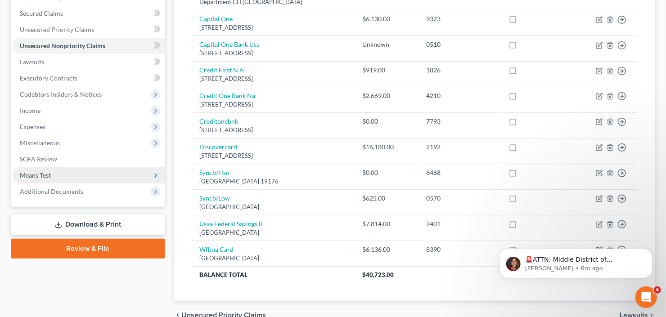
scroll to position [230, 0]
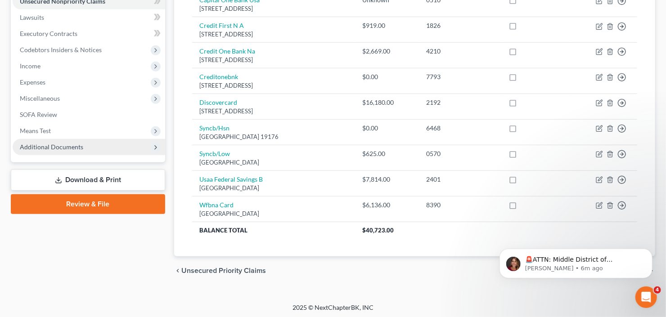
click at [69, 145] on span "Additional Documents" at bounding box center [51, 147] width 63 height 8
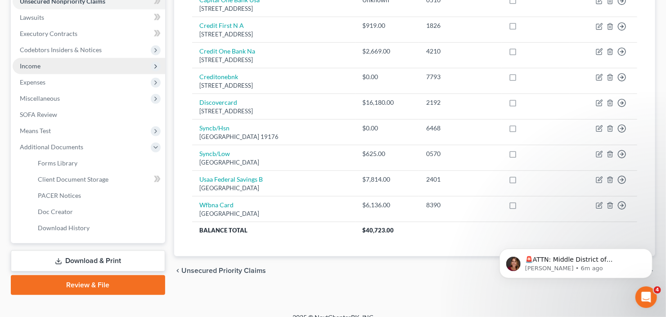
click at [60, 63] on span "Income" at bounding box center [89, 66] width 152 height 16
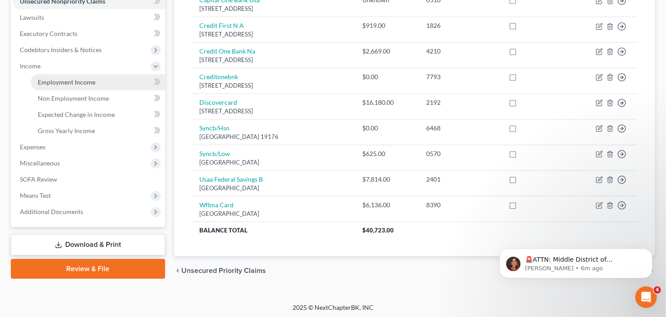
click at [71, 82] on span "Employment Income" at bounding box center [67, 82] width 58 height 8
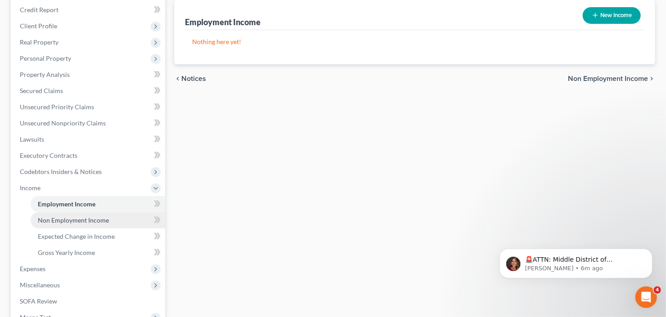
click at [66, 221] on span "Non Employment Income" at bounding box center [73, 220] width 71 height 8
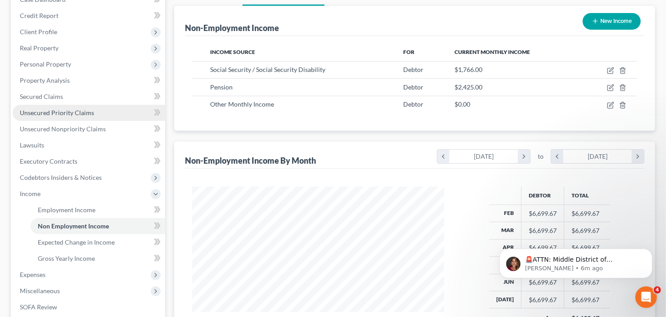
scroll to position [144, 0]
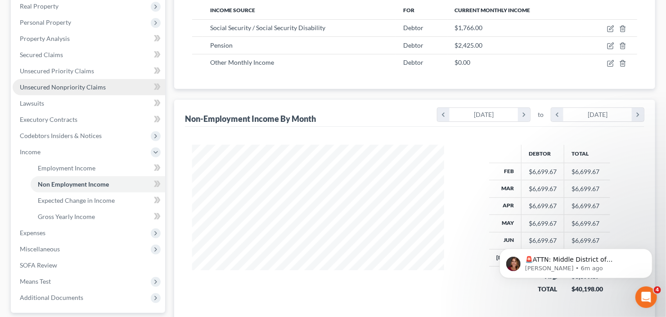
click at [84, 86] on span "Unsecured Nonpriority Claims" at bounding box center [63, 87] width 86 height 8
